Goal: Transaction & Acquisition: Download file/media

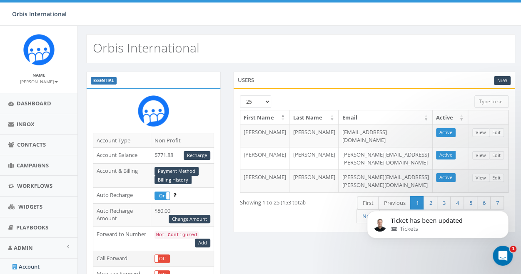
scroll to position [42, 0]
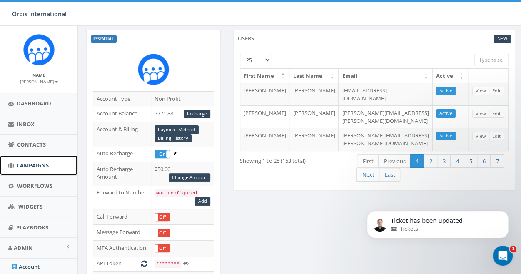
click at [25, 163] on span "Campaigns" at bounding box center [33, 165] width 32 height 7
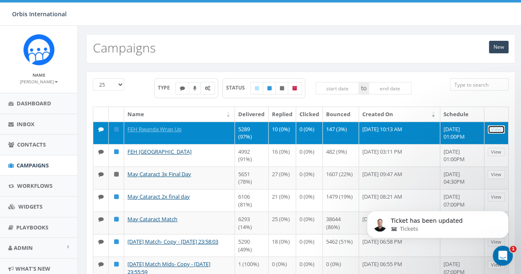
click at [497, 127] on link "View" at bounding box center [496, 129] width 17 height 9
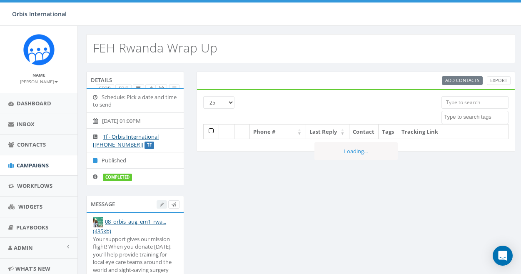
select select
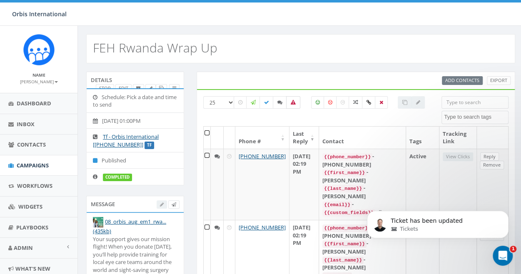
click at [293, 100] on icon at bounding box center [293, 102] width 5 height 5
checkbox input "true"
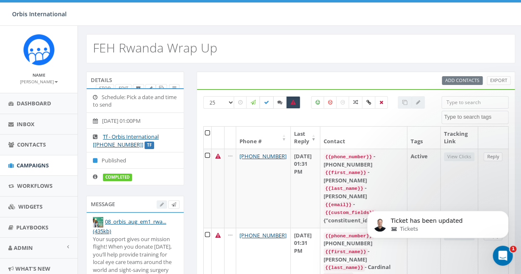
click at [265, 100] on icon at bounding box center [266, 102] width 5 height 5
checkbox input "false"
click at [294, 100] on icon at bounding box center [293, 102] width 5 height 5
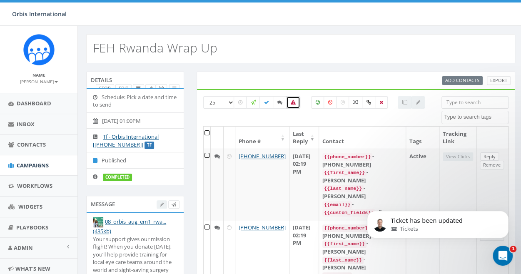
click at [292, 97] on label at bounding box center [293, 102] width 14 height 12
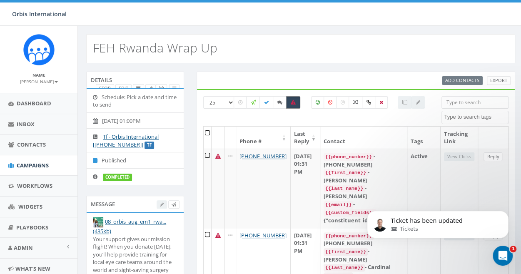
click at [290, 99] on label at bounding box center [293, 102] width 14 height 12
checkbox input "false"
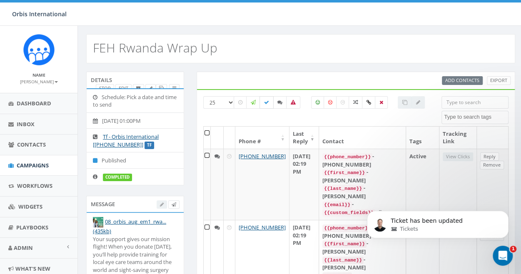
click at [263, 100] on label at bounding box center [267, 102] width 14 height 12
checkbox input "true"
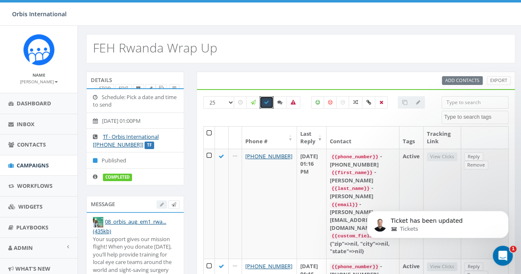
scroll to position [42, 0]
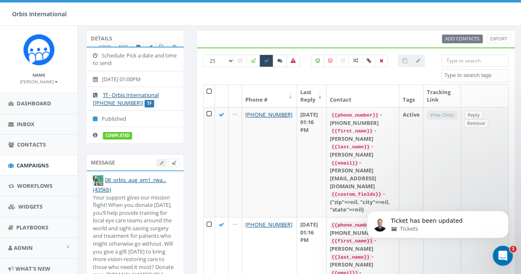
click at [280, 59] on icon at bounding box center [279, 60] width 5 height 5
checkbox input "true"
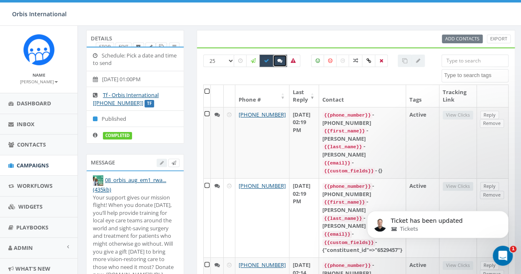
click at [266, 58] on icon at bounding box center [266, 60] width 5 height 5
click at [265, 58] on icon at bounding box center [266, 60] width 5 height 5
click at [266, 55] on label at bounding box center [267, 61] width 14 height 12
checkbox input "false"
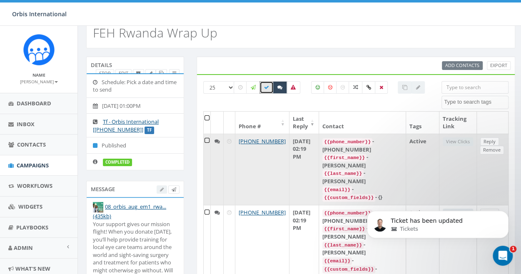
scroll to position [0, 0]
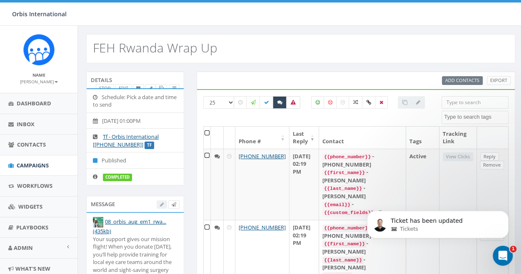
click at [291, 100] on icon at bounding box center [293, 102] width 5 height 5
checkbox input "true"
click at [279, 100] on icon at bounding box center [279, 102] width 5 height 5
checkbox input "false"
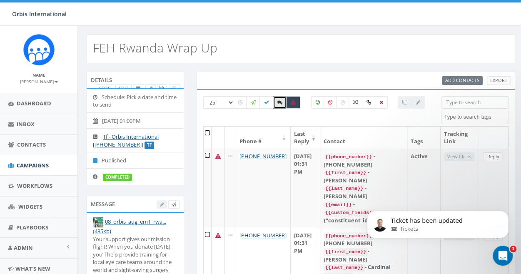
scroll to position [42, 0]
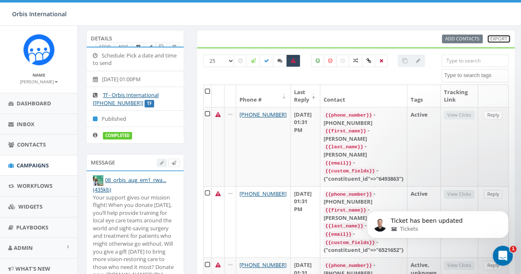
click at [501, 37] on link "Export" at bounding box center [499, 39] width 24 height 9
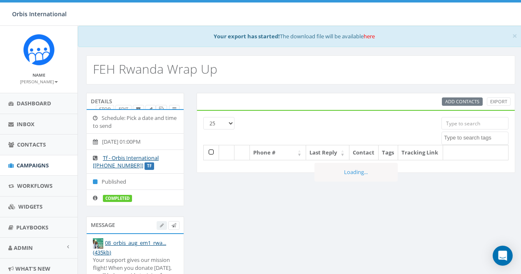
select select
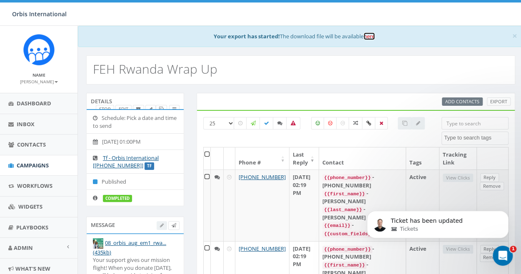
click at [368, 37] on link "here" at bounding box center [369, 35] width 11 height 7
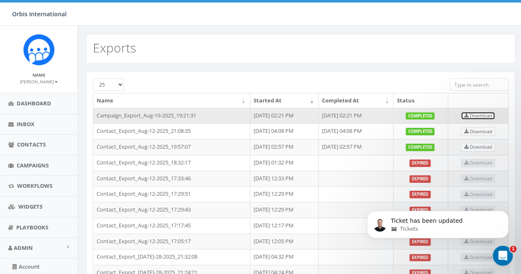
click at [483, 114] on span "Download" at bounding box center [478, 115] width 28 height 6
